Goal: Task Accomplishment & Management: Manage account settings

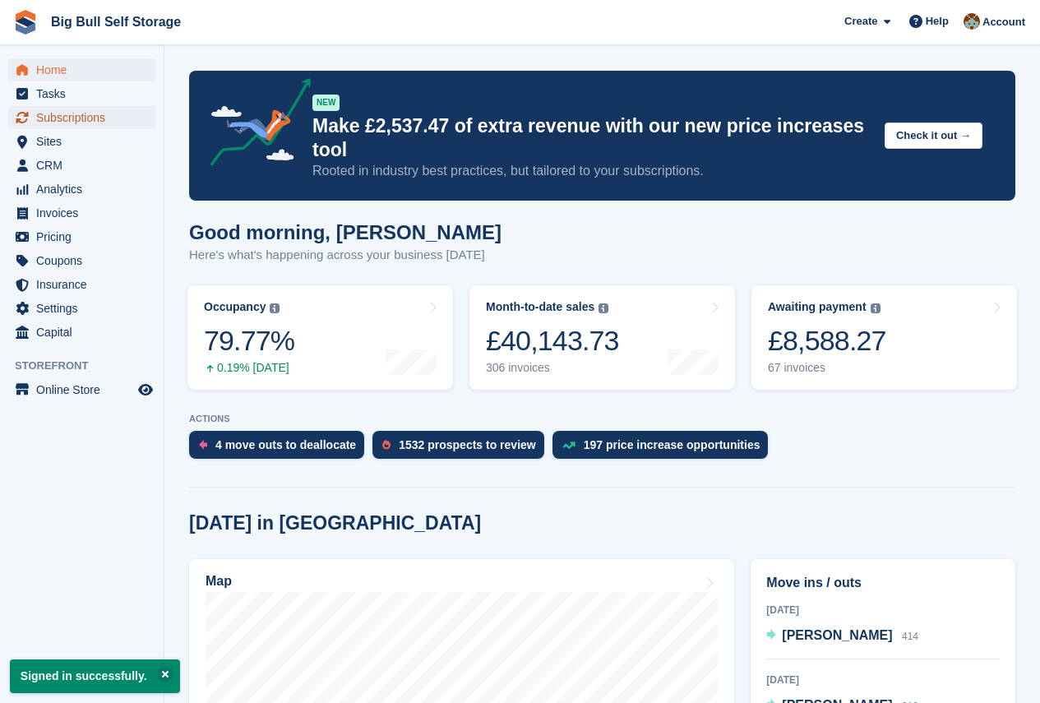
click at [85, 122] on span "Subscriptions" at bounding box center [85, 117] width 99 height 23
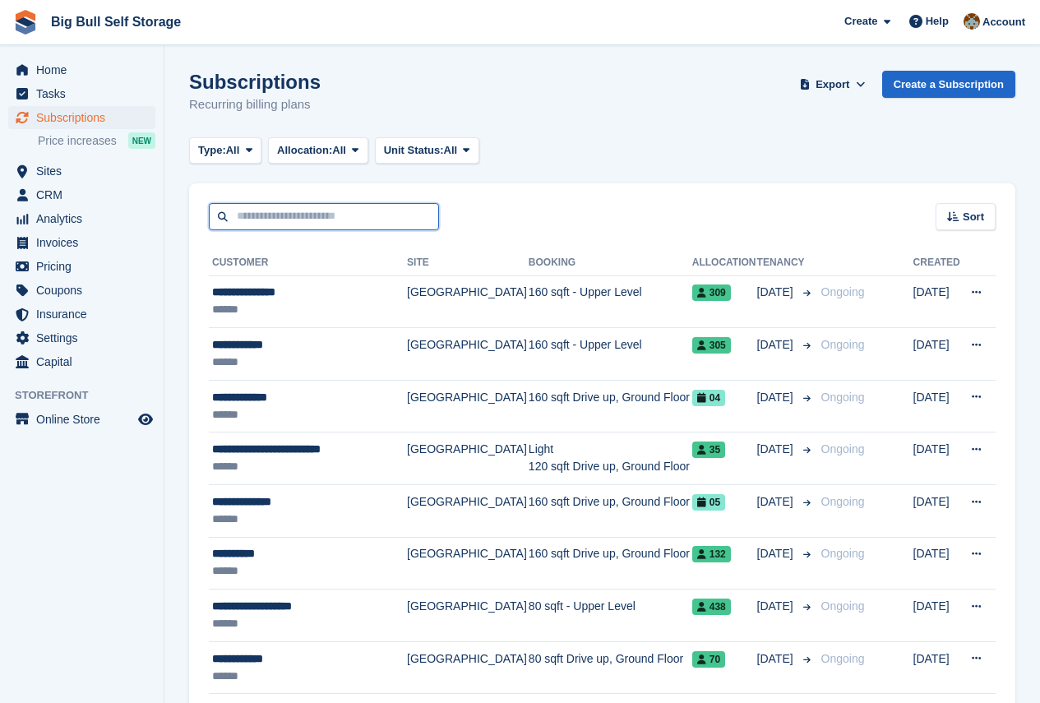
click at [284, 215] on input "text" at bounding box center [324, 216] width 230 height 27
type input "********"
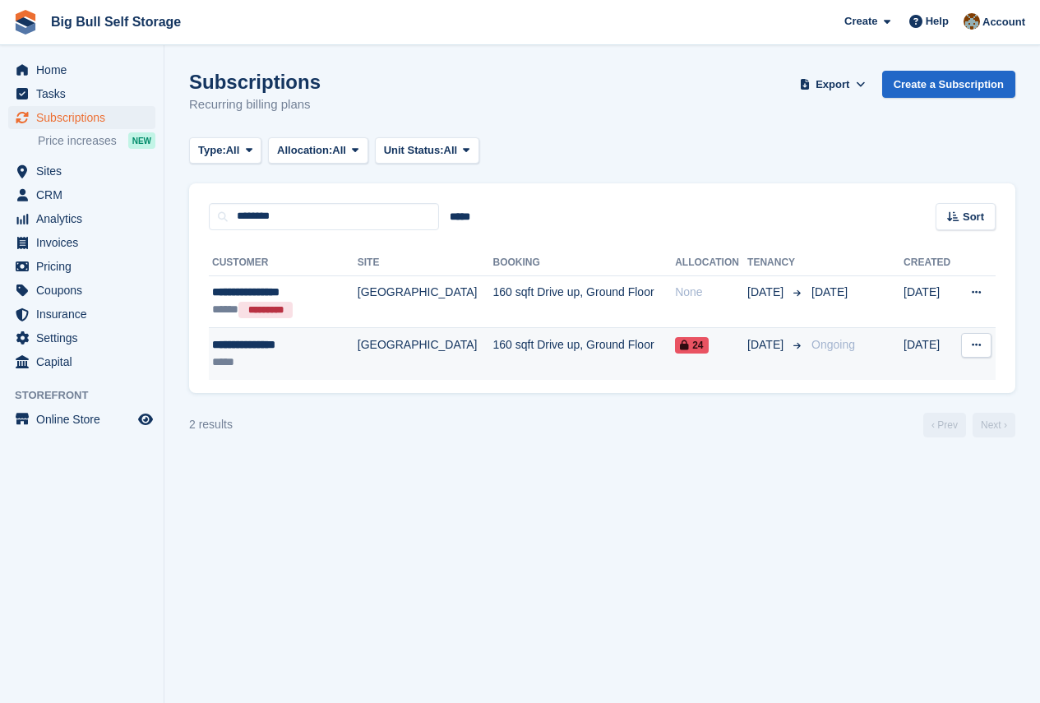
click at [281, 349] on div "**********" at bounding box center [276, 344] width 128 height 17
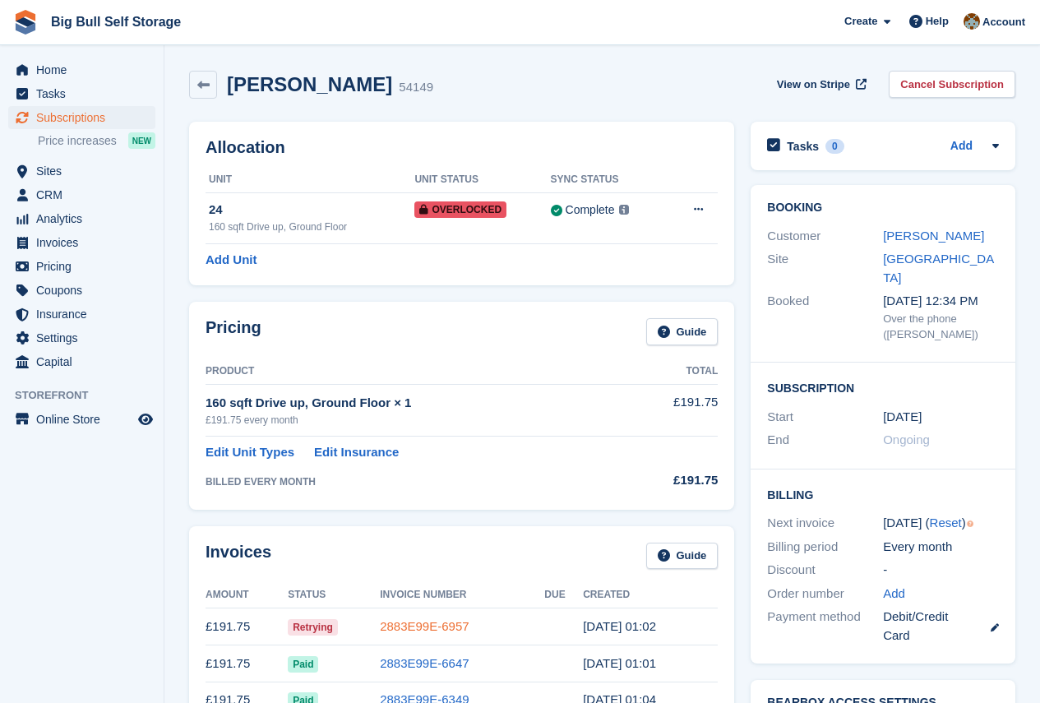
click at [423, 627] on link "2883E99E-6957" at bounding box center [424, 626] width 89 height 14
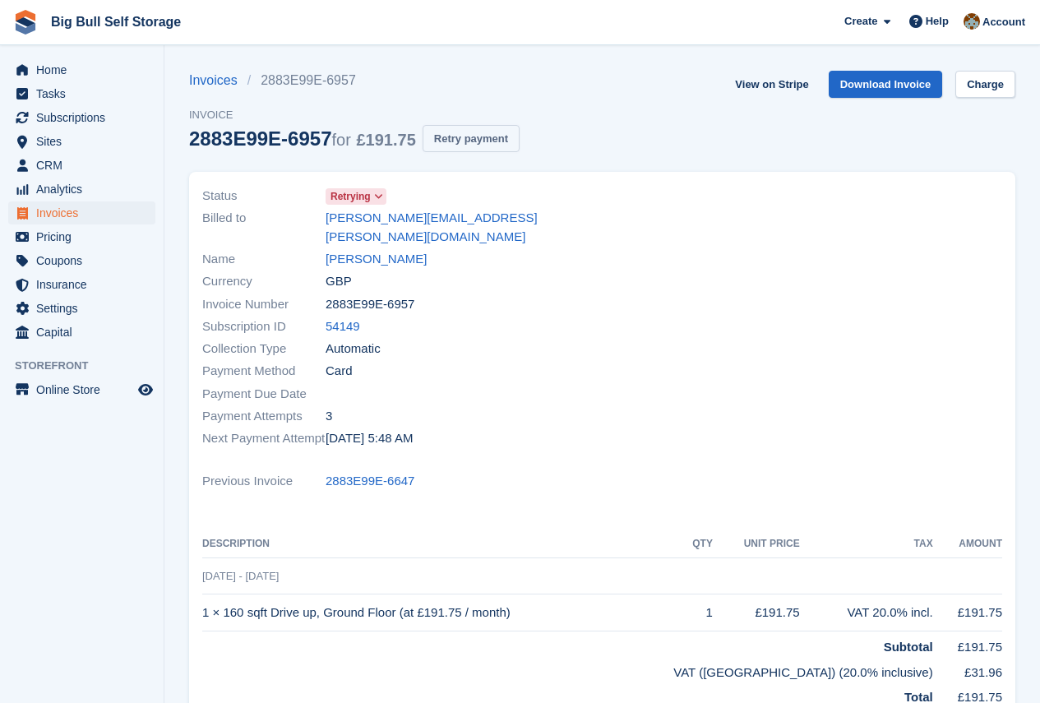
click at [493, 142] on button "Retry payment" at bounding box center [471, 138] width 97 height 27
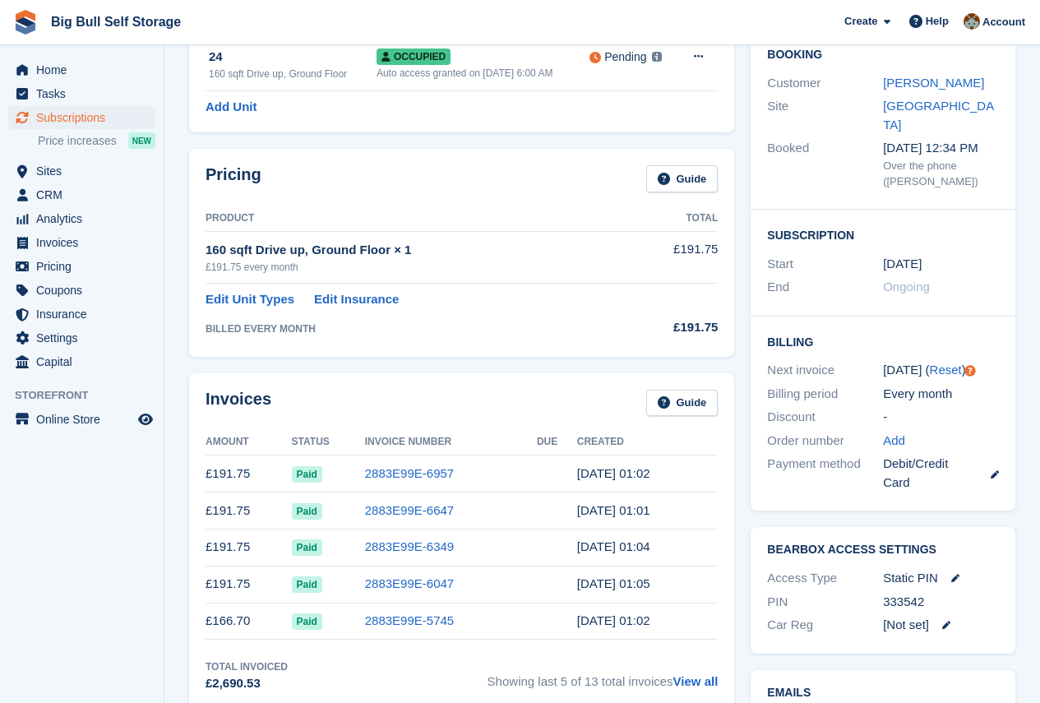
scroll to position [164, 0]
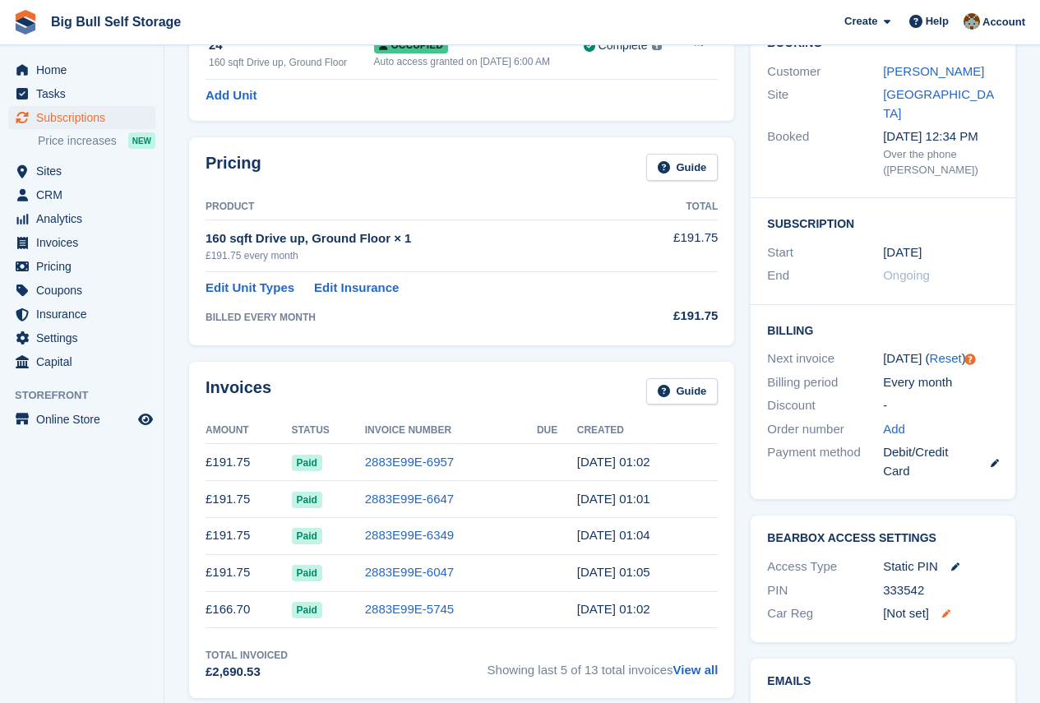
click at [945, 609] on icon at bounding box center [946, 613] width 8 height 8
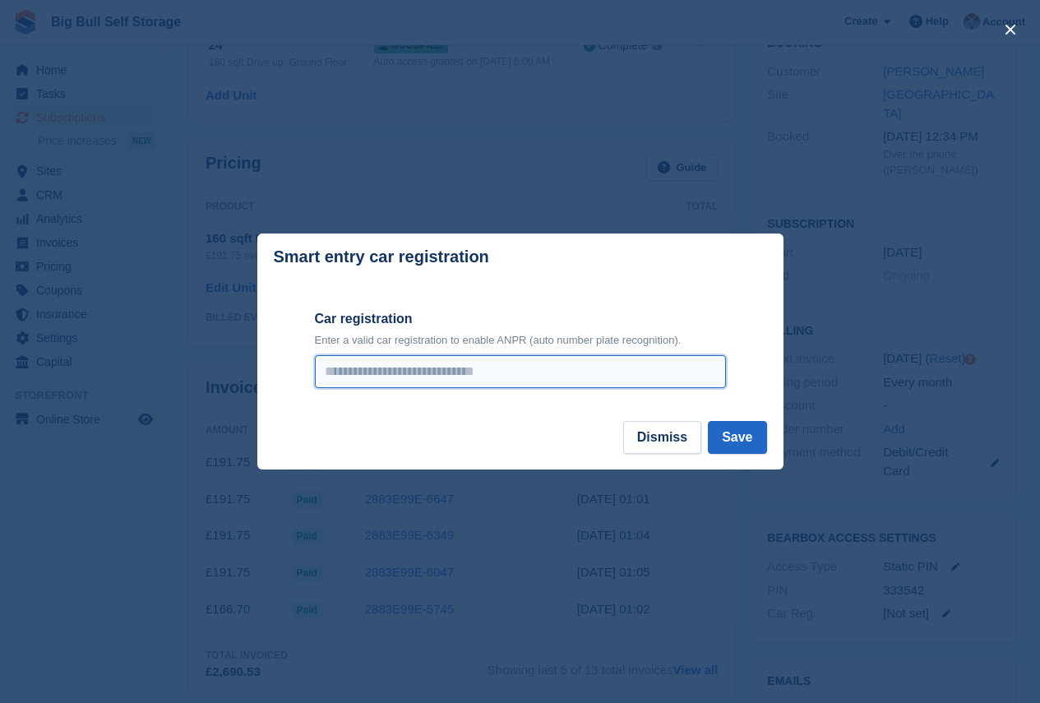
click at [353, 369] on input "Car registration" at bounding box center [520, 371] width 411 height 33
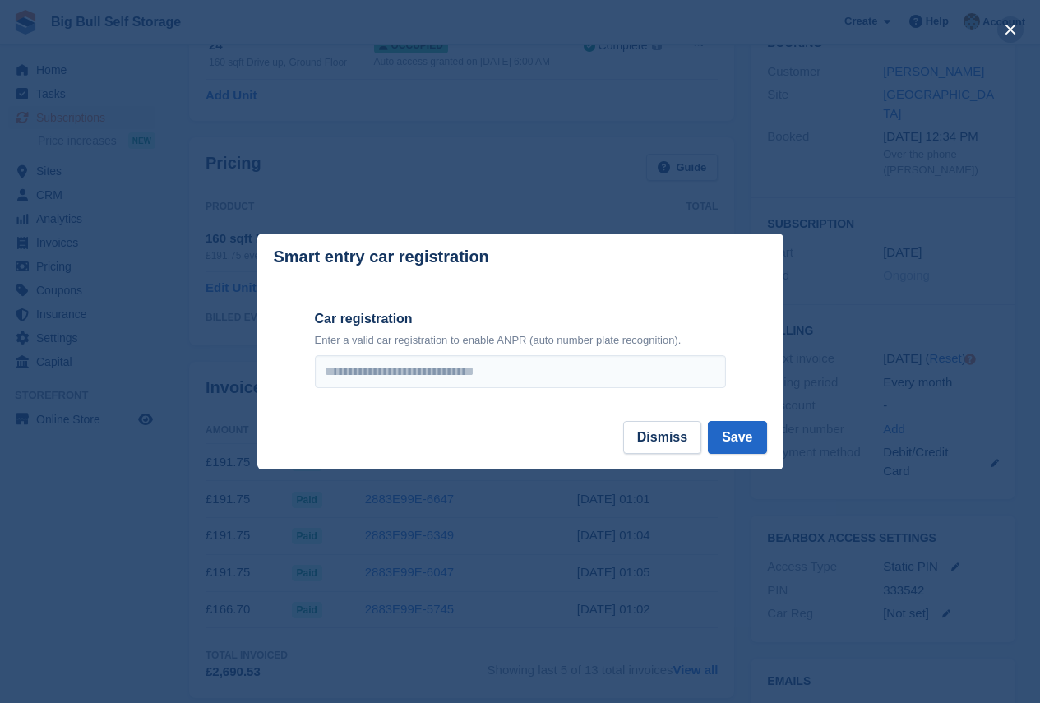
click at [1007, 34] on button "close" at bounding box center [1010, 29] width 26 height 26
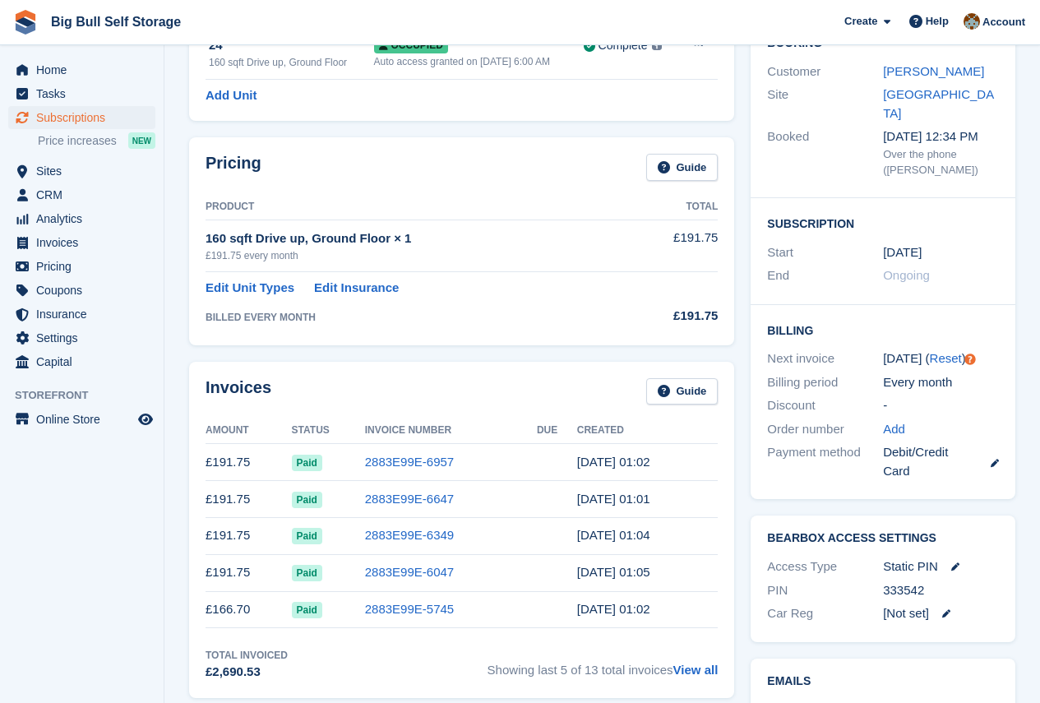
scroll to position [0, 0]
